Goal: Information Seeking & Learning: Compare options

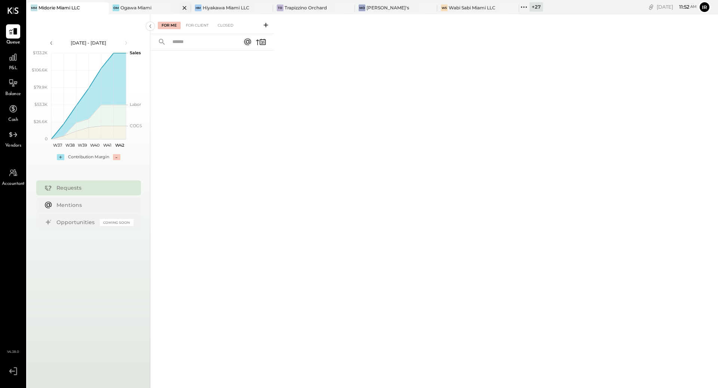
click at [148, 6] on div "Ogawa Miami" at bounding box center [135, 7] width 31 height 6
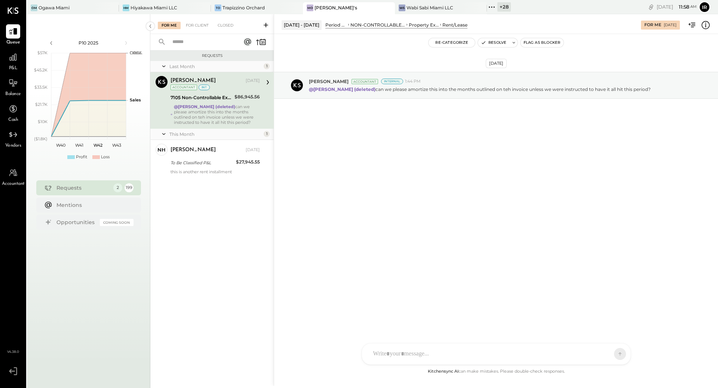
drag, startPoint x: 309, startPoint y: 89, endPoint x: 637, endPoint y: 108, distance: 327.6
click at [637, 108] on div "Sep 26th, 2025 Margot Bloch Accountant Internal 1:44 PM @Erika Perez (deleted) …" at bounding box center [496, 104] width 444 height 102
copy p "@Erika Perez (deleted) can we please amortize this into the months outlined on …"
click at [157, 5] on div "Hiyakawa Miami LLC" at bounding box center [153, 7] width 47 height 6
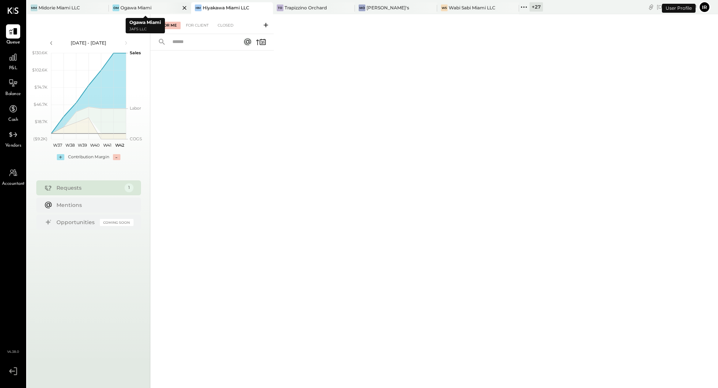
click at [180, 8] on icon at bounding box center [184, 7] width 9 height 9
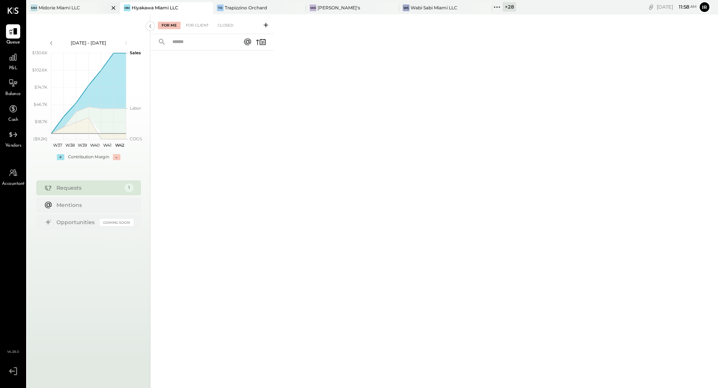
click at [94, 6] on div at bounding box center [107, 7] width 26 height 11
click at [202, 9] on icon at bounding box center [206, 7] width 9 height 9
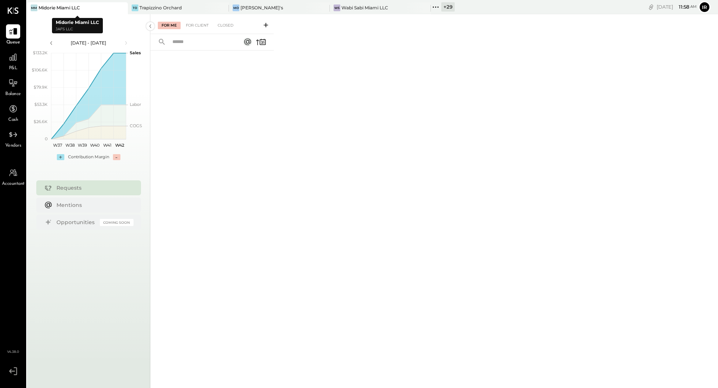
click at [114, 10] on div at bounding box center [115, 7] width 26 height 11
click at [150, 7] on div "Trapizzino Orchard" at bounding box center [160, 7] width 42 height 6
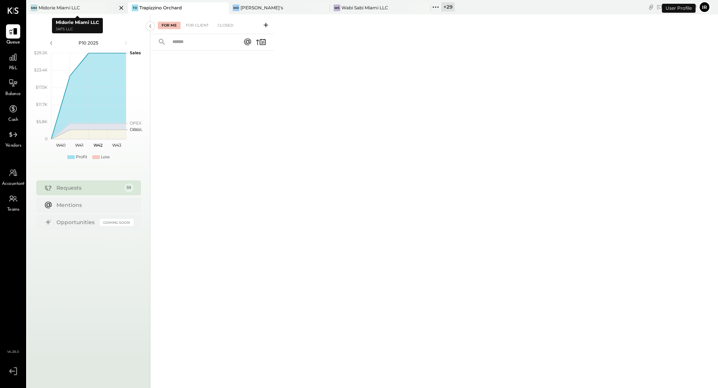
click at [120, 8] on icon at bounding box center [121, 7] width 9 height 9
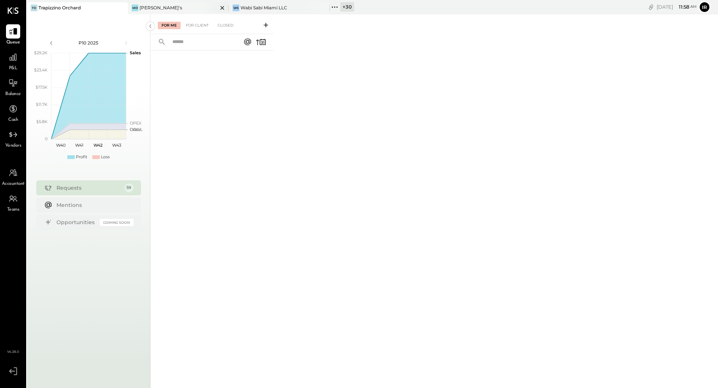
click at [173, 10] on div "Mo Moby's" at bounding box center [173, 7] width 90 height 7
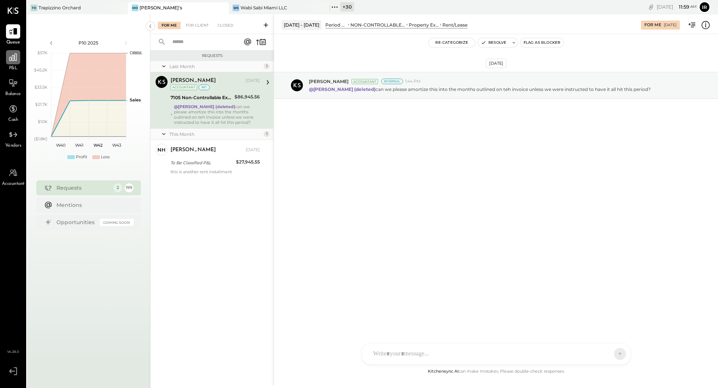
click at [18, 64] on div at bounding box center [13, 57] width 14 height 14
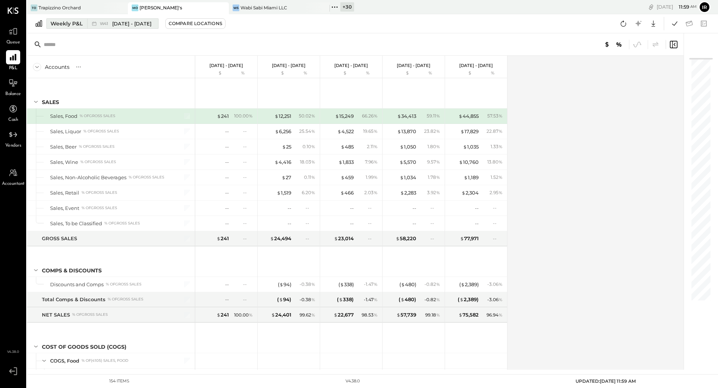
click at [81, 24] on div "Weekly P&L" at bounding box center [66, 23] width 32 height 7
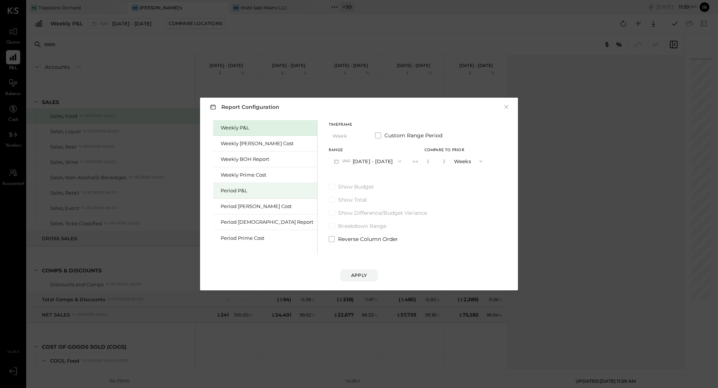
click at [246, 188] on div "Period P&L" at bounding box center [267, 190] width 93 height 7
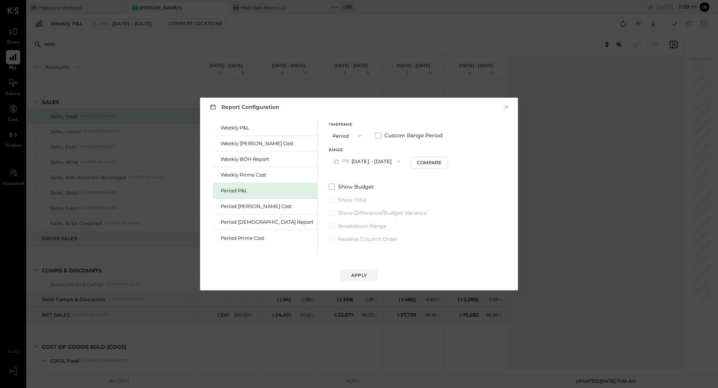
click at [329, 158] on button "P10 Sep 29 - Oct 26, 2025" at bounding box center [367, 161] width 77 height 14
click at [329, 181] on div "P09 Aug 25 - Sep 28, 2025" at bounding box center [371, 178] width 85 height 16
click at [356, 274] on div "Apply" at bounding box center [359, 275] width 16 height 6
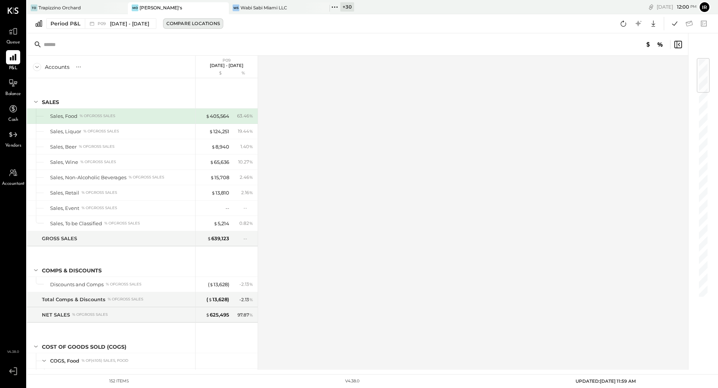
click at [193, 23] on div "Compare Locations" at bounding box center [192, 23] width 53 height 6
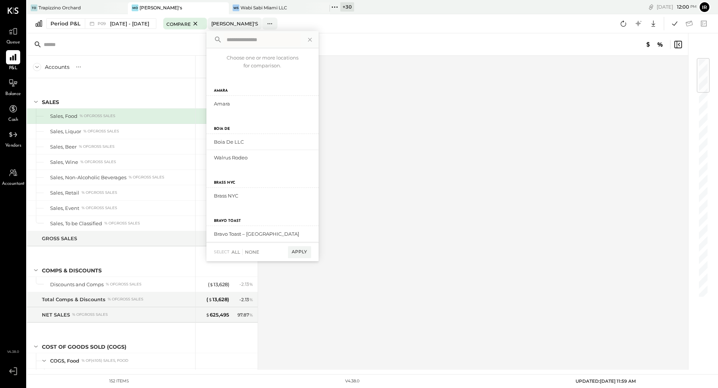
click at [145, 46] on input "text" at bounding box center [103, 44] width 118 height 13
click at [133, 20] on span "[DATE] - [DATE]" at bounding box center [129, 23] width 39 height 7
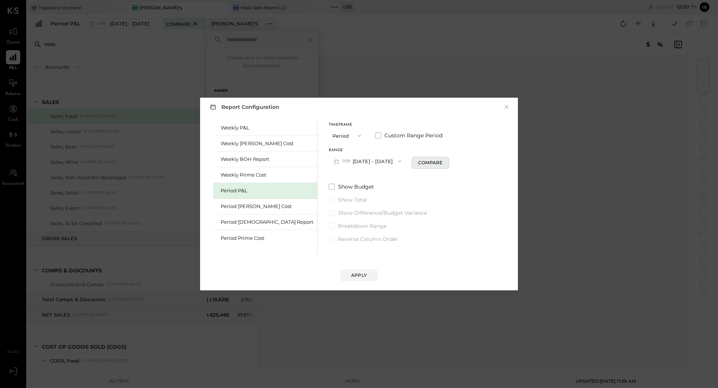
click at [418, 163] on div "Compare" at bounding box center [430, 162] width 24 height 6
click at [450, 160] on button "Periods" at bounding box center [468, 161] width 37 height 14
click at [441, 160] on icon "button" at bounding box center [443, 161] width 4 height 4
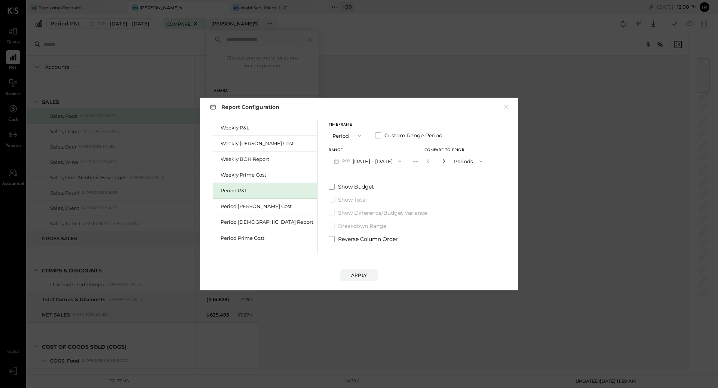
click at [441, 160] on icon "button" at bounding box center [443, 161] width 4 height 4
type input "*"
click at [355, 280] on button "Apply" at bounding box center [358, 275] width 37 height 12
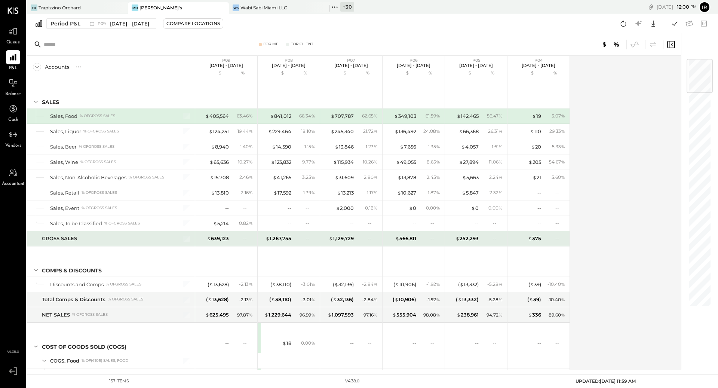
scroll to position [5, 0]
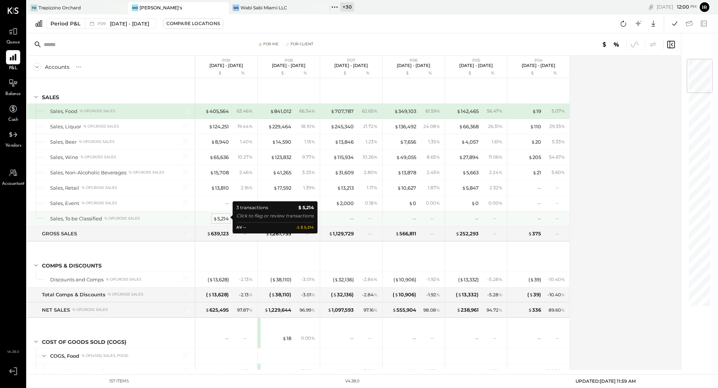
click at [221, 217] on div "$ 5,214" at bounding box center [221, 218] width 16 height 7
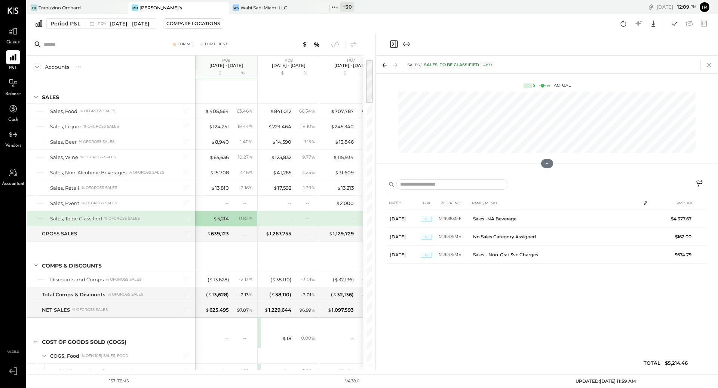
click at [709, 61] on icon at bounding box center [708, 65] width 10 height 10
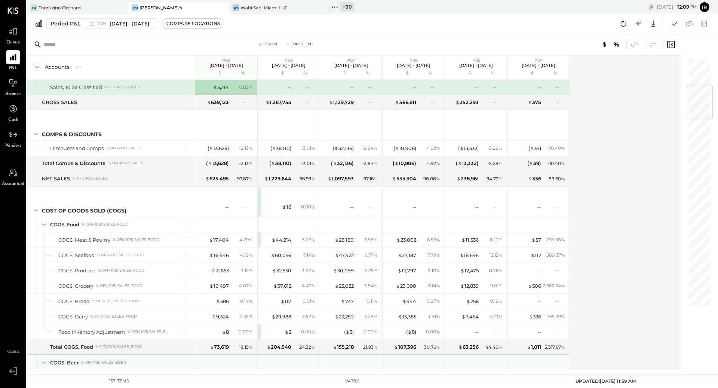
scroll to position [224, 0]
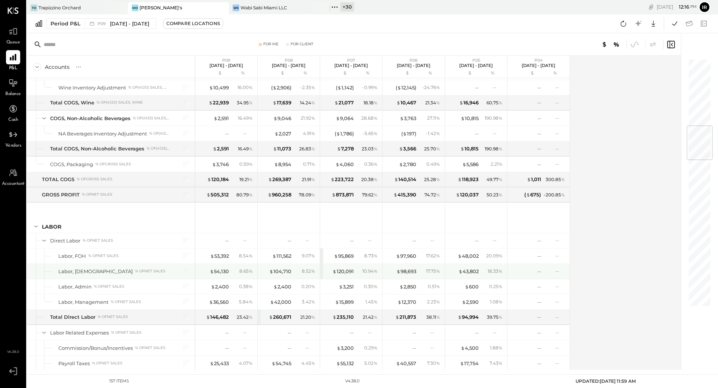
scroll to position [565, 0]
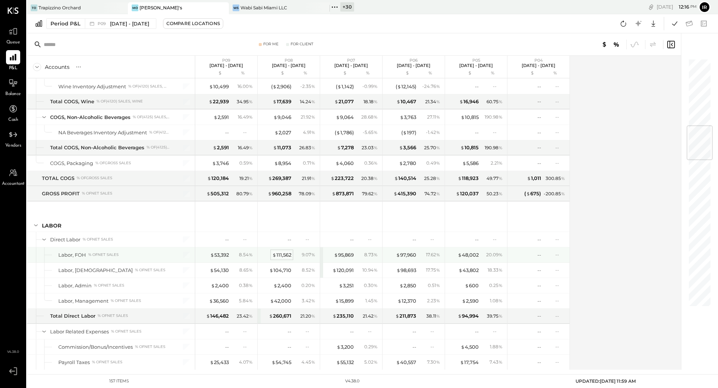
click at [285, 251] on div "$ 111,562" at bounding box center [281, 254] width 19 height 7
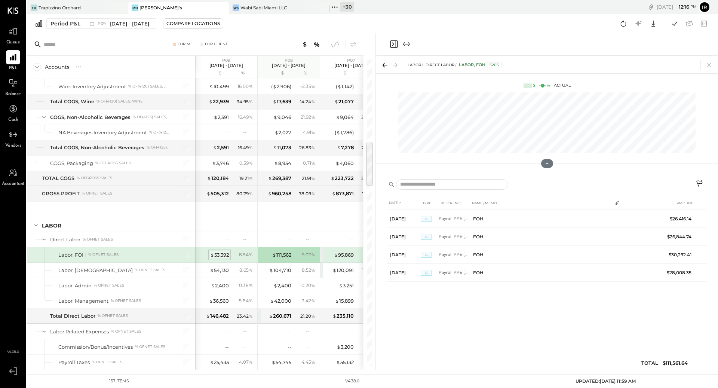
click at [221, 251] on div "$ 53,392" at bounding box center [219, 254] width 19 height 7
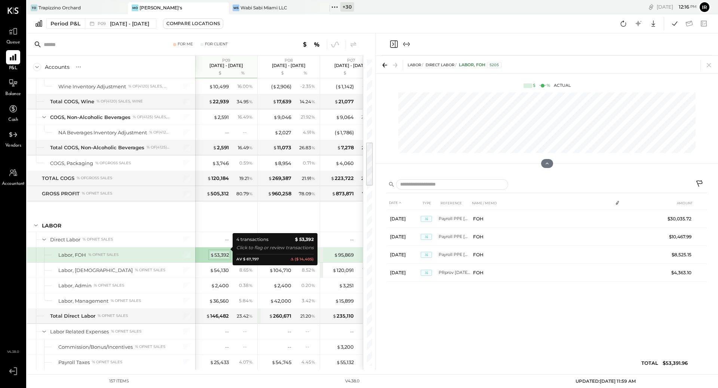
click at [221, 251] on div "$ 53,392" at bounding box center [219, 254] width 19 height 7
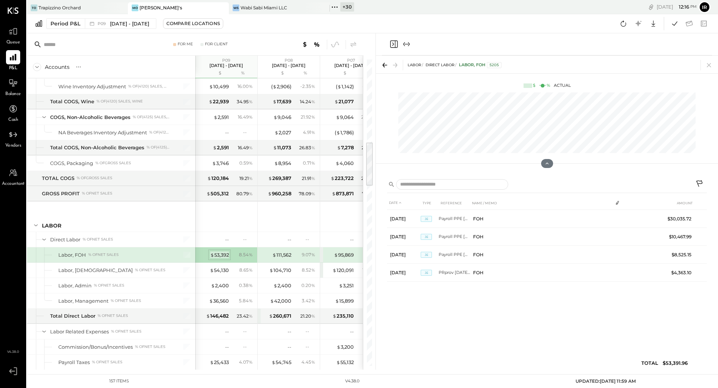
click at [218, 251] on div "$ 53,392" at bounding box center [219, 254] width 19 height 7
click at [288, 251] on div "$ 111,562" at bounding box center [281, 254] width 19 height 7
click at [214, 251] on div "$ 53,392" at bounding box center [219, 254] width 19 height 7
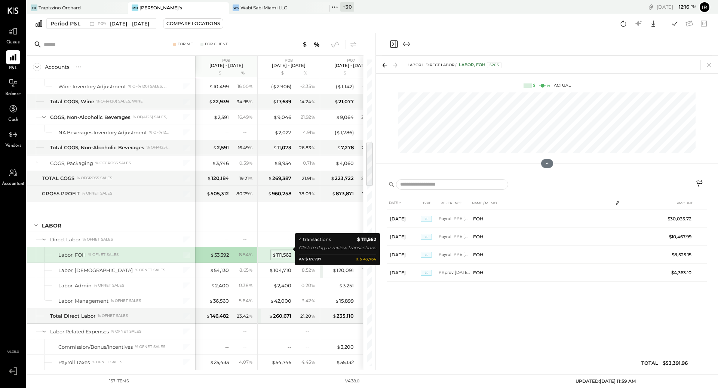
click at [275, 252] on span "$" at bounding box center [274, 255] width 4 height 6
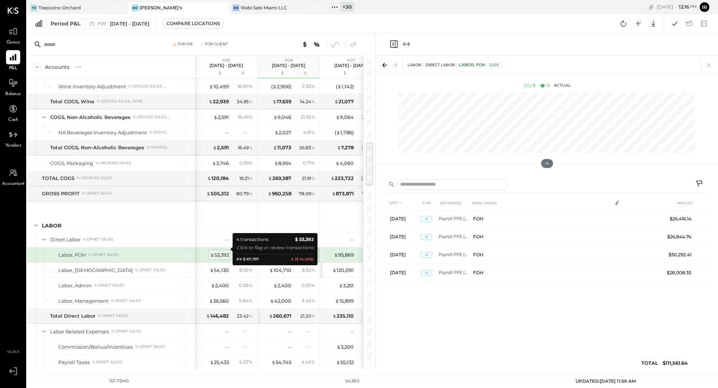
click at [212, 252] on span "$" at bounding box center [212, 255] width 4 height 6
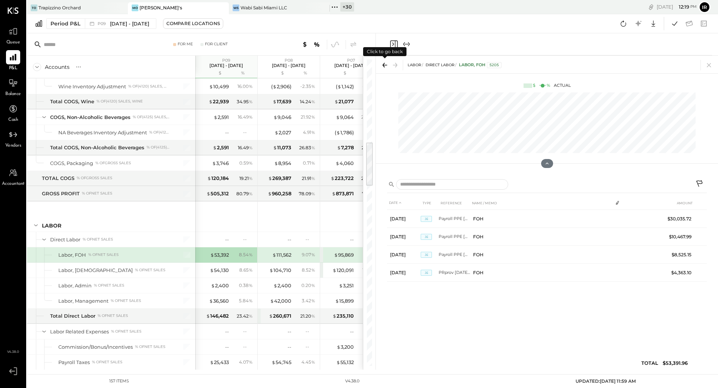
click at [383, 65] on icon at bounding box center [385, 65] width 4 height 1
click at [709, 63] on icon at bounding box center [708, 65] width 10 height 10
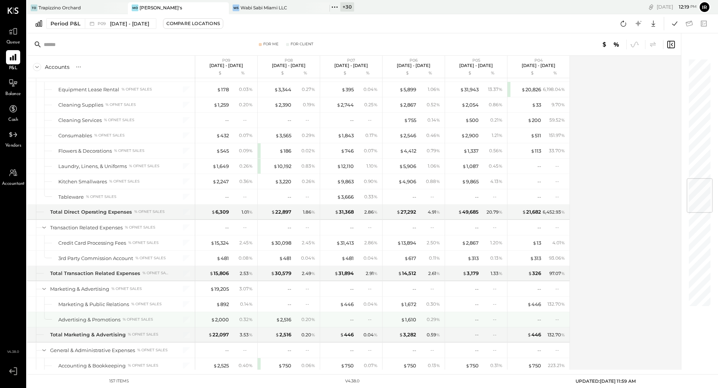
scroll to position [1008, 0]
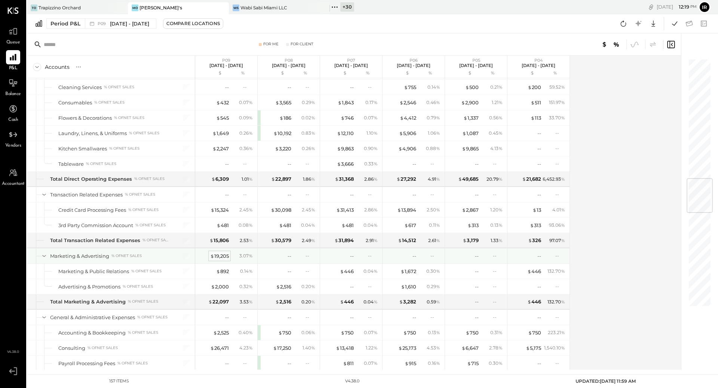
click at [215, 252] on div "$ 19,205" at bounding box center [219, 255] width 19 height 7
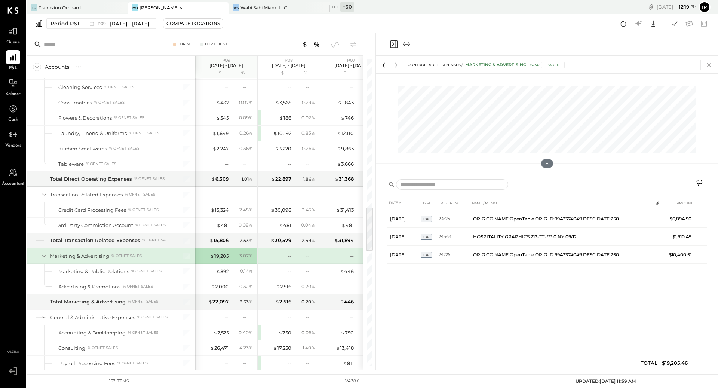
click at [710, 68] on icon at bounding box center [708, 65] width 10 height 10
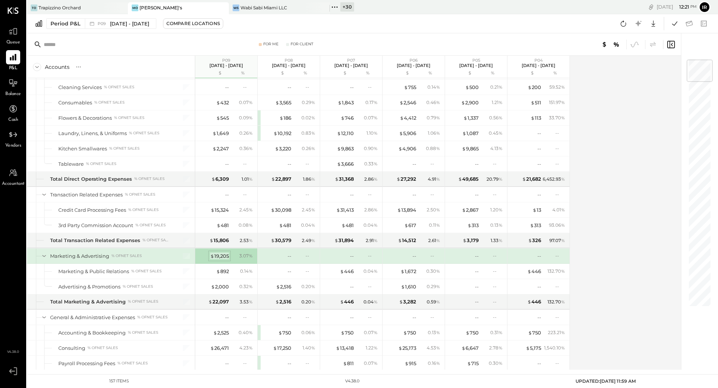
click at [224, 252] on div "$ 19,205" at bounding box center [219, 255] width 19 height 7
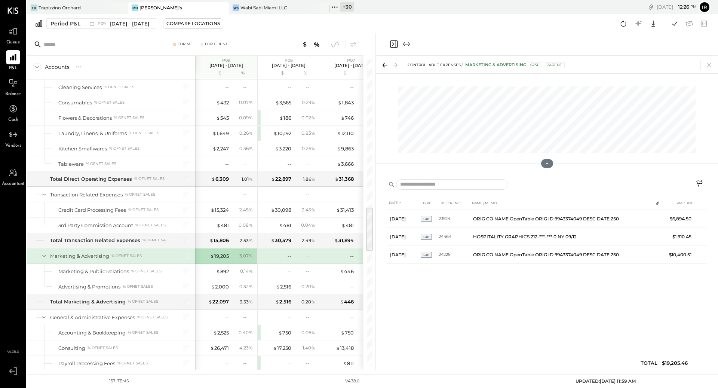
click at [711, 65] on icon at bounding box center [708, 65] width 10 height 10
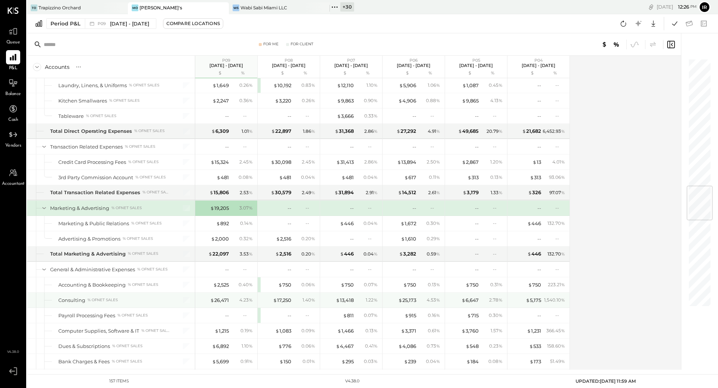
scroll to position [1077, 0]
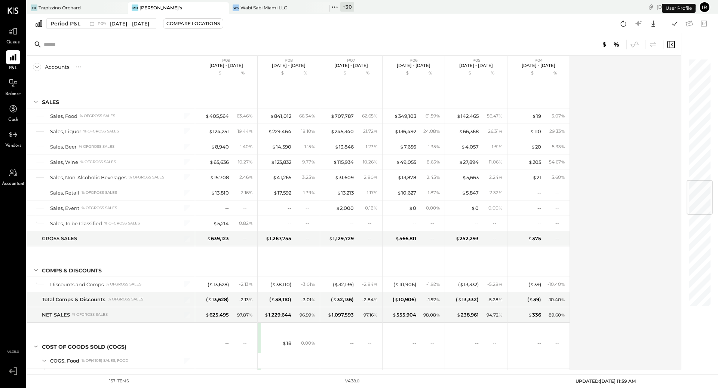
scroll to position [1023, 0]
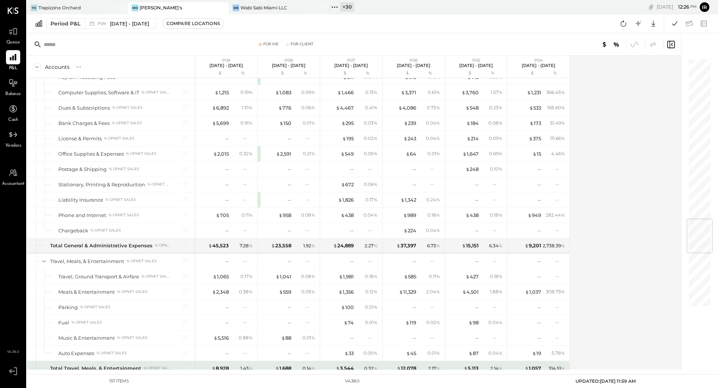
scroll to position [1359, 0]
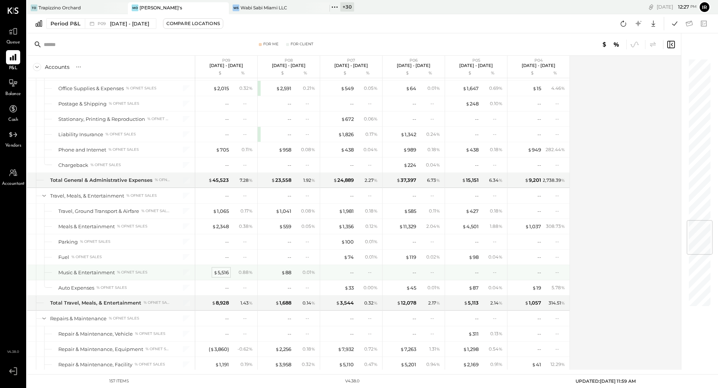
click at [222, 269] on div "$ 5,516" at bounding box center [220, 272] width 15 height 7
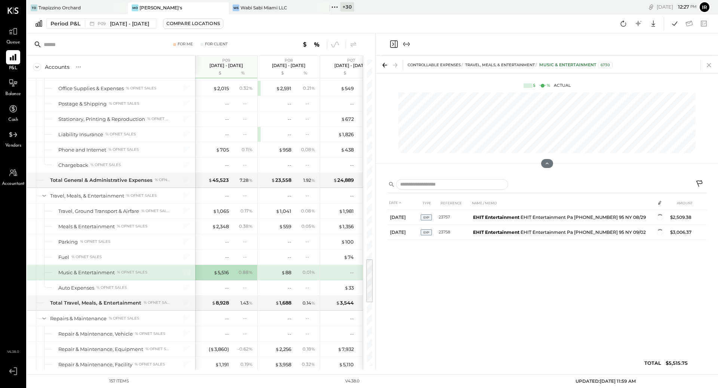
click at [708, 65] on icon at bounding box center [708, 65] width 4 height 4
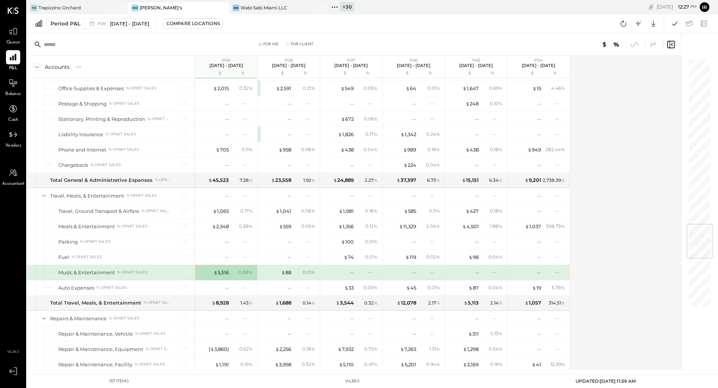
scroll to position [1390, 0]
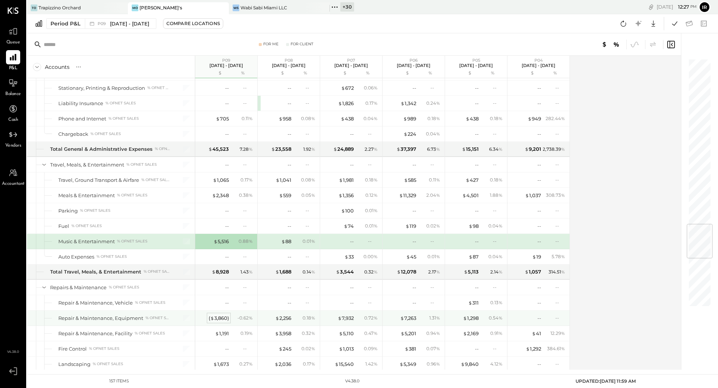
click at [223, 314] on div "( $ 3,860 )" at bounding box center [219, 317] width 20 height 7
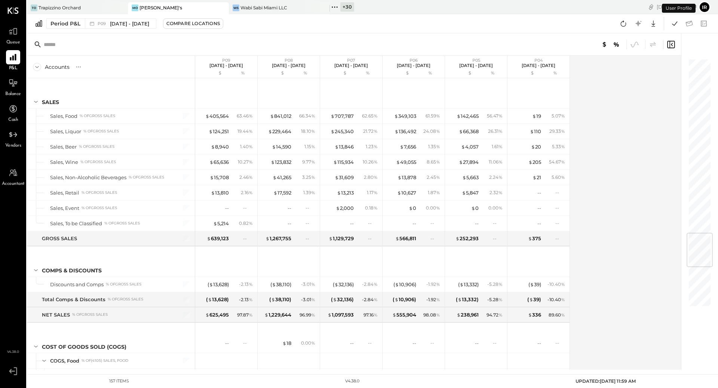
scroll to position [1464, 0]
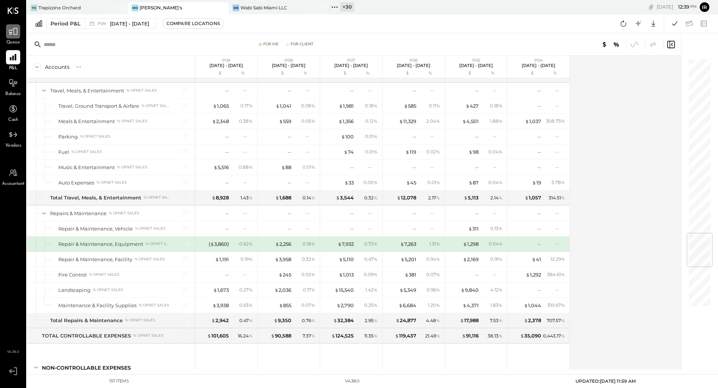
click at [14, 36] on div at bounding box center [13, 31] width 14 height 14
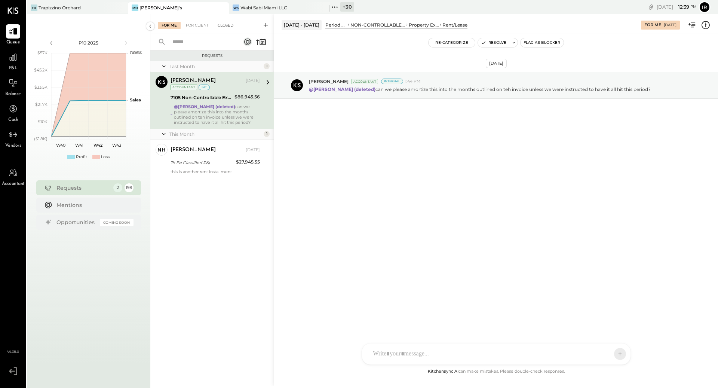
click at [228, 26] on div "Closed" at bounding box center [225, 25] width 23 height 7
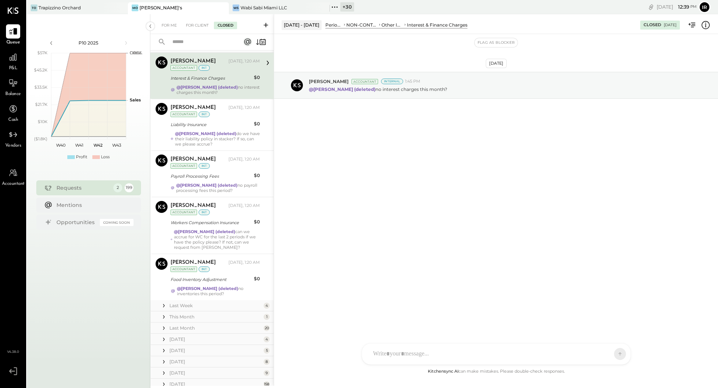
scroll to position [154, 0]
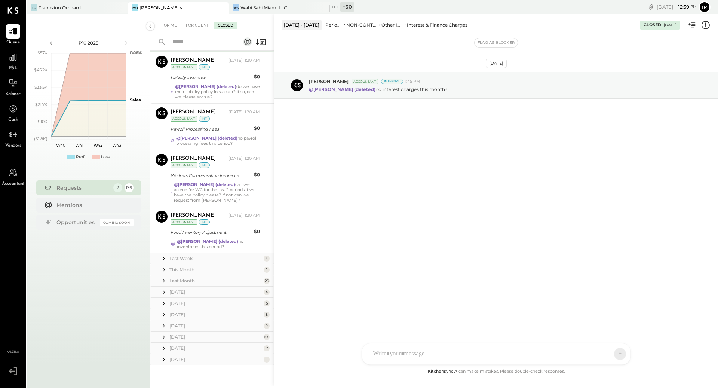
click at [207, 259] on div "Last Week" at bounding box center [215, 258] width 92 height 6
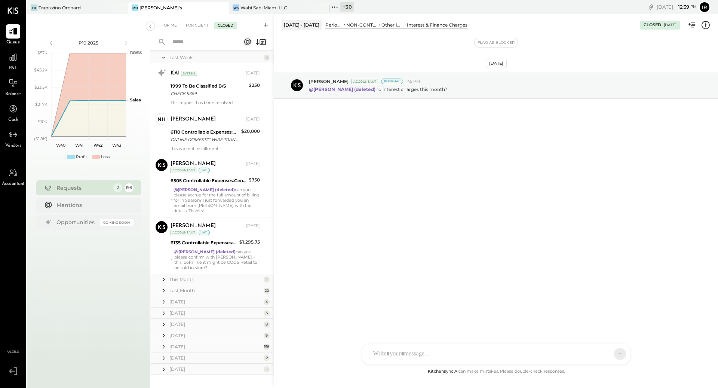
scroll to position [358, 0]
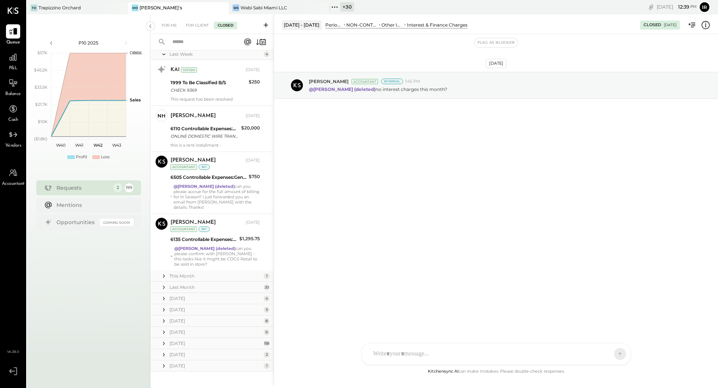
click at [203, 272] on div "This Month" at bounding box center [215, 275] width 92 height 6
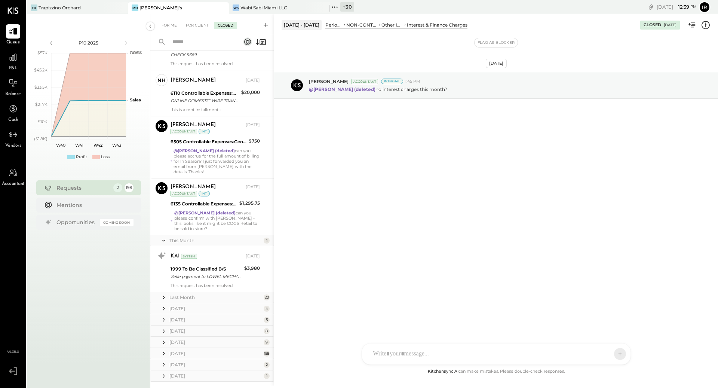
click at [197, 294] on div "Last Month" at bounding box center [215, 297] width 92 height 6
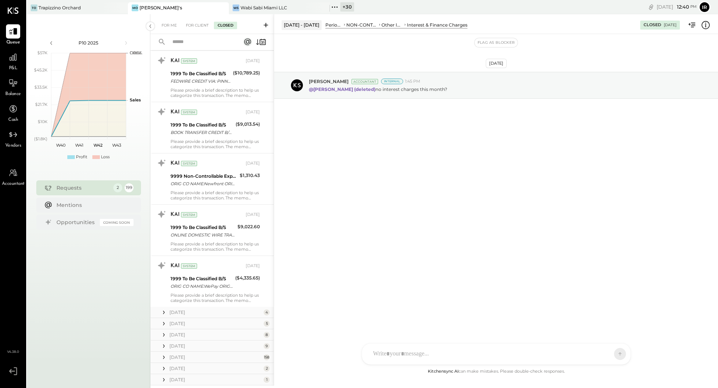
scroll to position [1376, 0]
click at [193, 308] on div "[DATE]" at bounding box center [215, 311] width 92 height 6
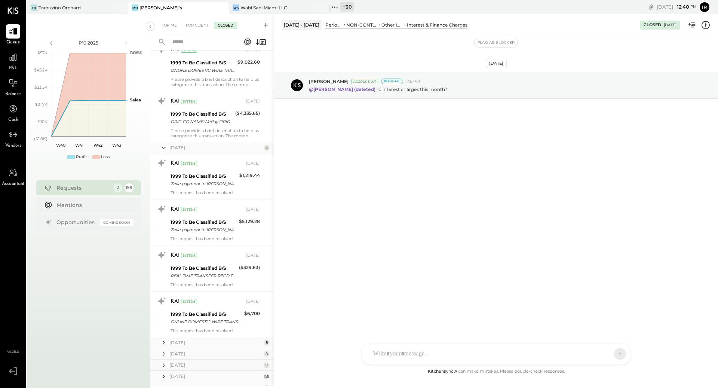
scroll to position [1569, 0]
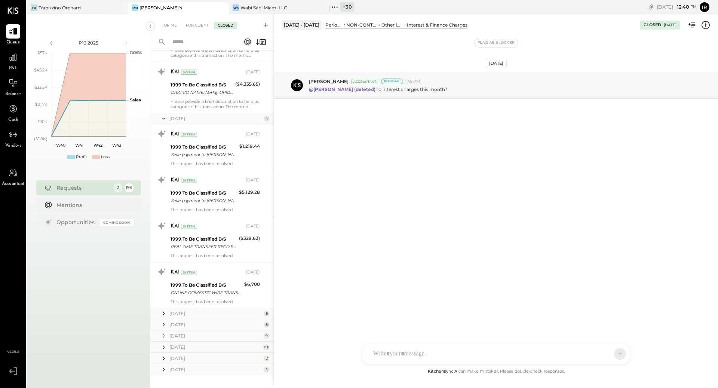
click at [193, 310] on div "[DATE]" at bounding box center [215, 313] width 92 height 6
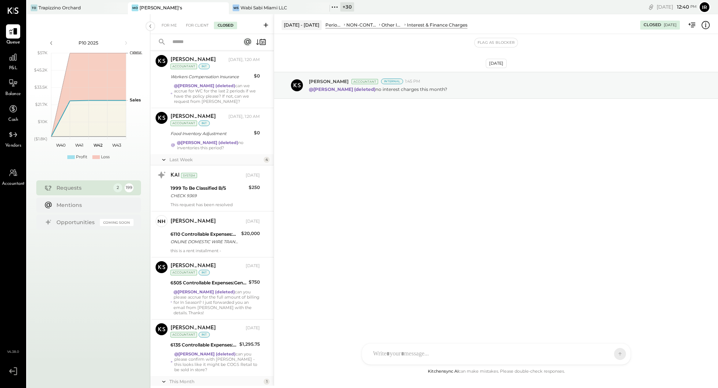
scroll to position [0, 0]
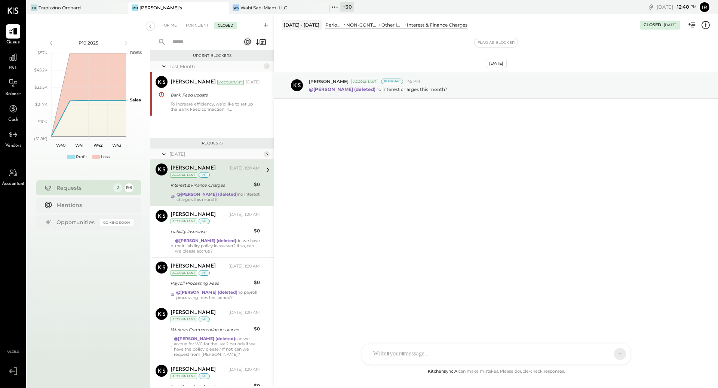
click at [201, 40] on input "text" at bounding box center [202, 42] width 68 height 12
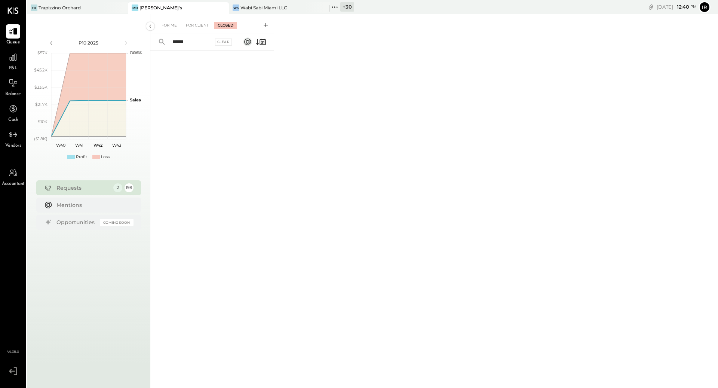
type input "******"
click at [13, 66] on span "P&L" at bounding box center [13, 68] width 9 height 7
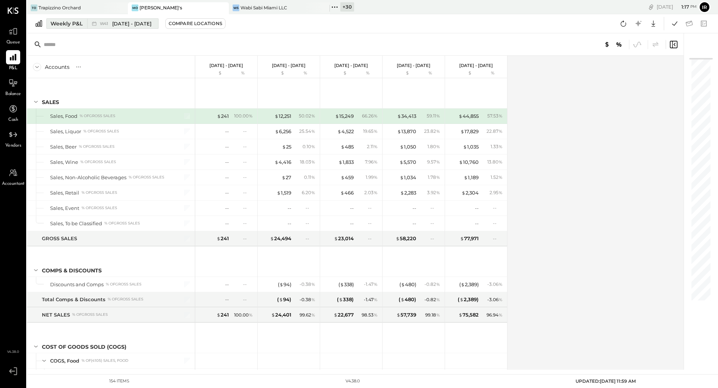
click at [73, 23] on div "Weekly P&L" at bounding box center [66, 23] width 32 height 7
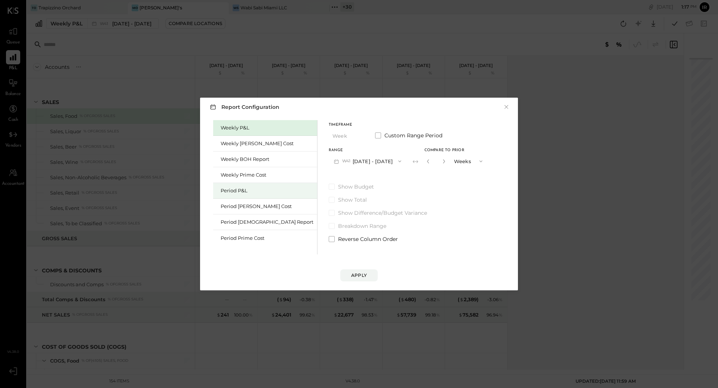
click at [235, 195] on div "Period P&L" at bounding box center [265, 191] width 104 height 16
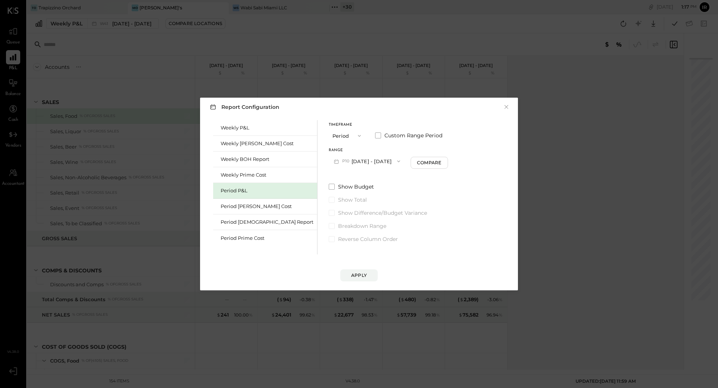
click at [358, 162] on button "P10 [DATE] - [DATE]" at bounding box center [367, 161] width 77 height 14
click at [357, 182] on div "P09 [DATE] - [DATE]" at bounding box center [371, 178] width 85 height 16
click at [418, 165] on div "Compare" at bounding box center [430, 162] width 24 height 6
click at [441, 160] on icon "button" at bounding box center [443, 161] width 4 height 4
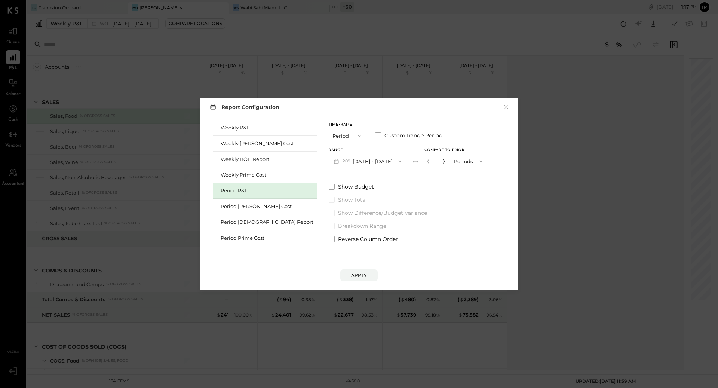
click at [441, 160] on icon "button" at bounding box center [443, 161] width 4 height 4
type input "*"
click at [364, 275] on div "Apply" at bounding box center [359, 275] width 16 height 6
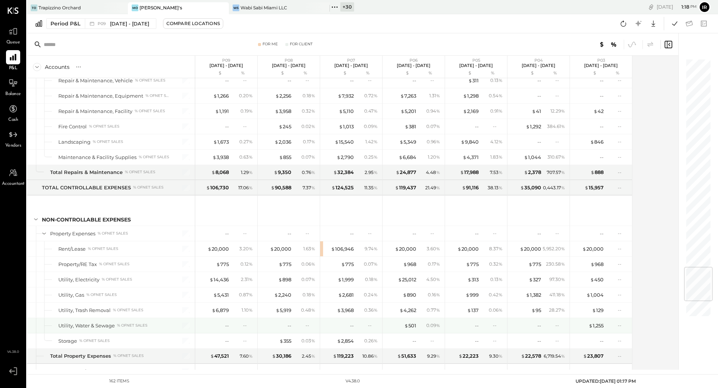
scroll to position [1780, 0]
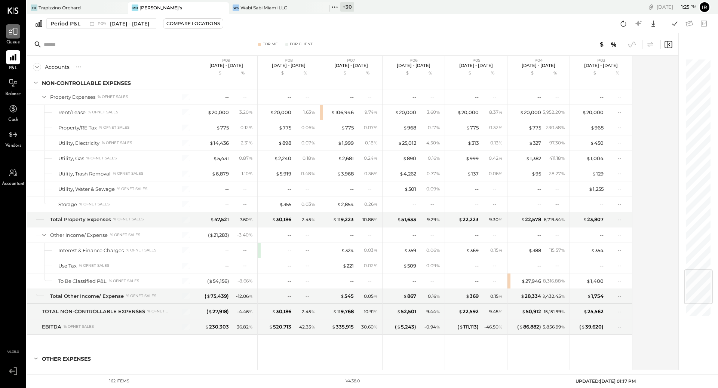
click at [17, 27] on icon at bounding box center [13, 32] width 10 height 10
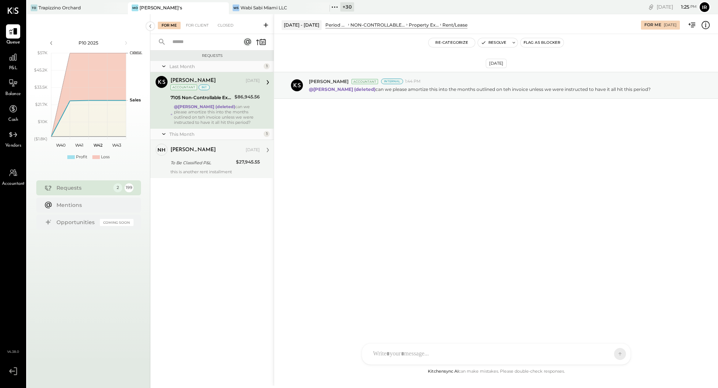
click at [192, 152] on div "[PERSON_NAME]" at bounding box center [192, 149] width 45 height 7
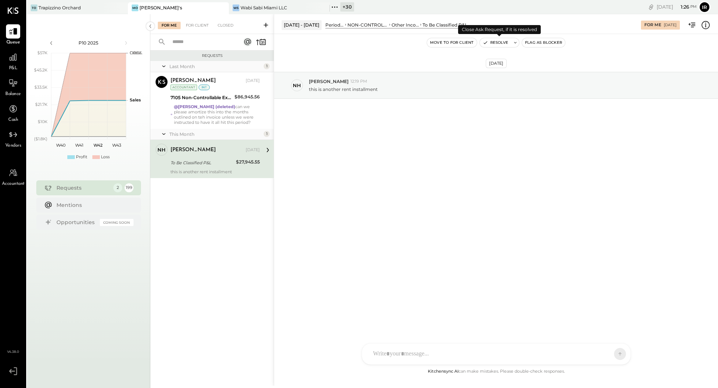
click at [495, 41] on button "Resolve" at bounding box center [495, 42] width 31 height 9
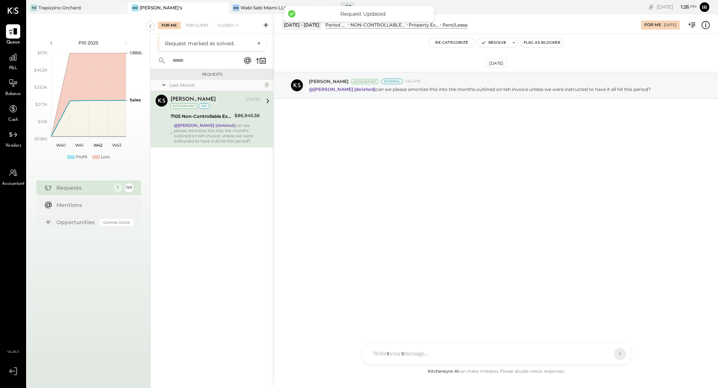
click at [213, 106] on div "[PERSON_NAME] [DATE] Accountant int" at bounding box center [214, 102] width 89 height 15
